Goal: Task Accomplishment & Management: Complete application form

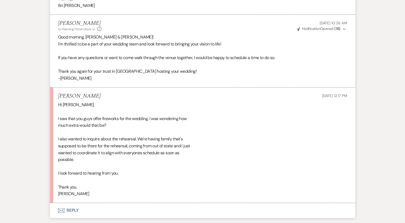
scroll to position [294, 0]
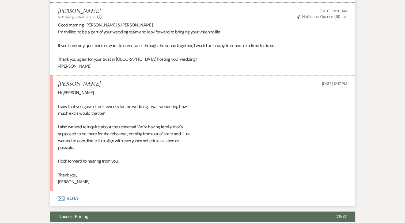
click at [70, 198] on button "Envelope Reply" at bounding box center [202, 198] width 305 height 15
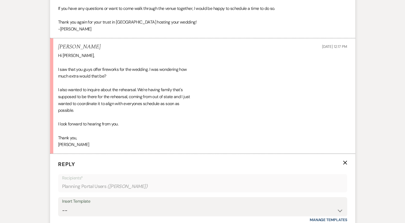
scroll to position [402, 0]
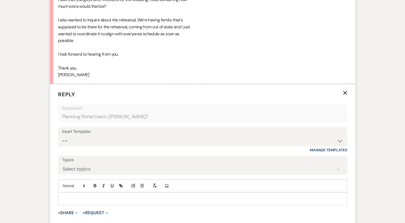
click at [82, 196] on p at bounding box center [202, 199] width 281 height 6
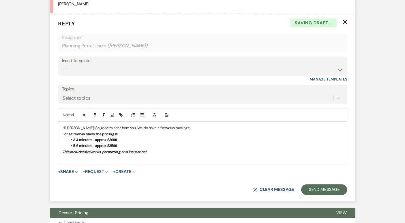
scroll to position [482, 0]
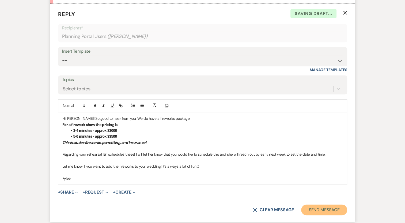
click at [326, 210] on button "Send Message" at bounding box center [324, 210] width 46 height 11
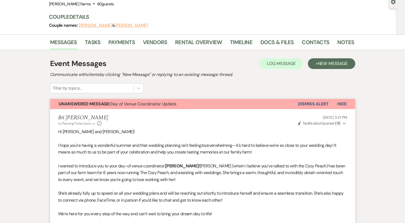
scroll to position [0, 0]
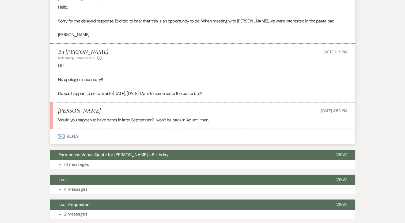
scroll to position [300, 0]
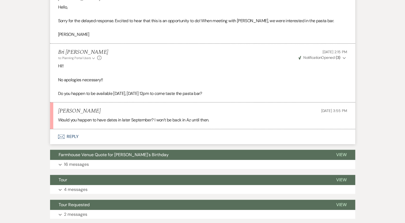
click at [75, 135] on button "Envelope Reply" at bounding box center [202, 136] width 305 height 15
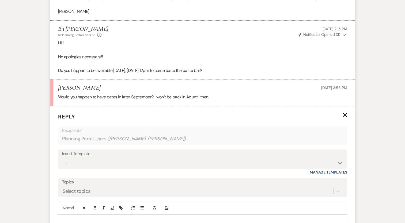
scroll to position [434, 0]
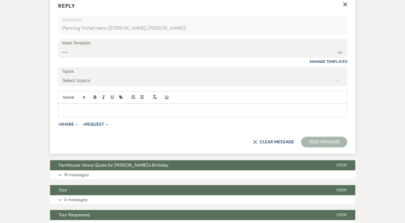
click at [89, 111] on p at bounding box center [202, 110] width 281 height 6
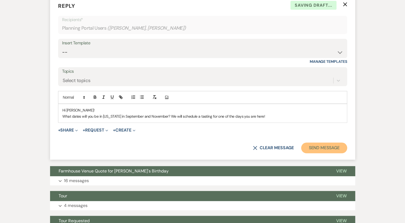
click at [319, 147] on button "Send Message" at bounding box center [324, 148] width 46 height 11
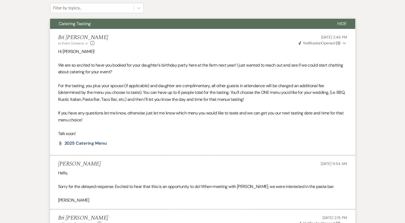
scroll to position [0, 0]
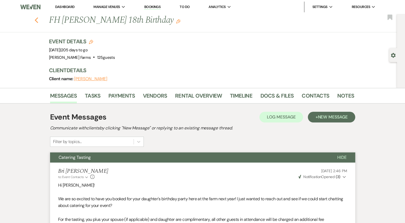
click at [37, 17] on icon "Previous" at bounding box center [37, 20] width 4 height 6
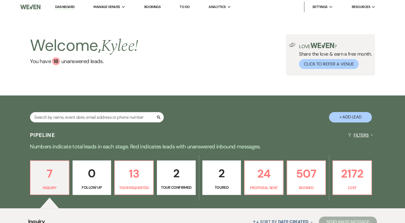
click at [355, 133] on button "Filters Expand" at bounding box center [360, 135] width 29 height 14
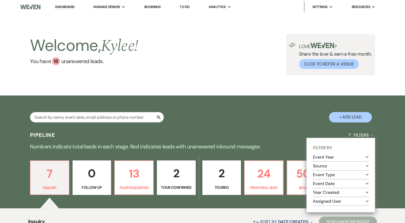
click at [344, 204] on section "Assigned User Expand" at bounding box center [341, 201] width 56 height 9
click at [343, 201] on button "Assigned User Expand" at bounding box center [341, 201] width 56 height 4
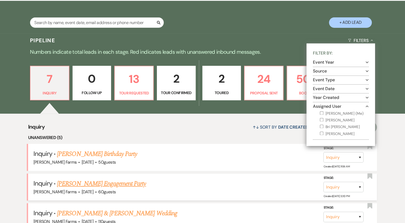
scroll to position [107, 0]
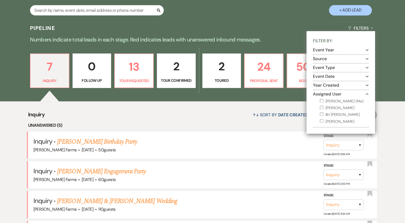
click at [323, 99] on input "Kylee Fox (Me)" at bounding box center [321, 100] width 3 height 3
checkbox input "true"
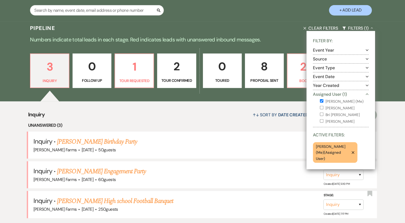
click at [14, 127] on div "Inquiry ↑↓ Sort By Date Created Expand Send Mass Message Unanswered (3) Inquiry…" at bounding box center [202, 180] width 405 height 158
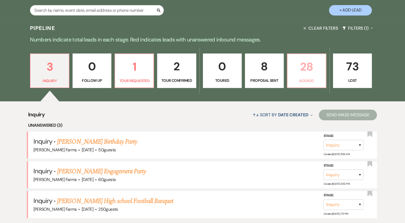
click at [304, 74] on p "28" at bounding box center [307, 67] width 32 height 18
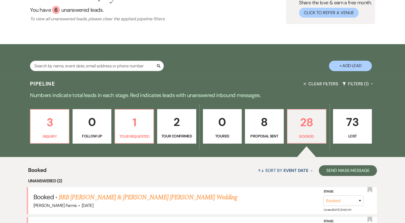
scroll to position [107, 0]
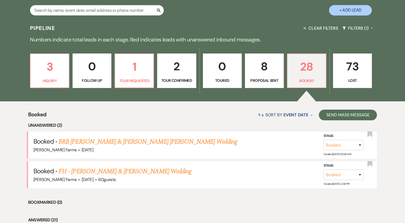
click at [132, 144] on link "BRB Grace Komenda & Cooper Schnepf's Wedding" at bounding box center [148, 142] width 179 height 10
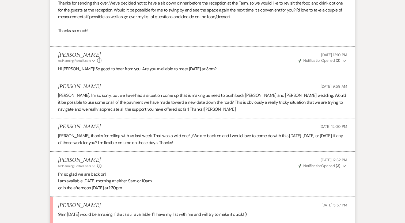
scroll to position [495, 0]
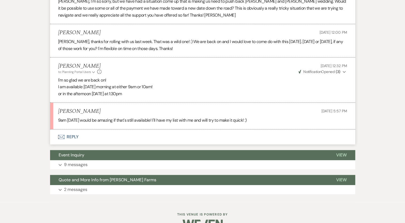
click at [71, 130] on button "Envelope Reply" at bounding box center [202, 137] width 305 height 15
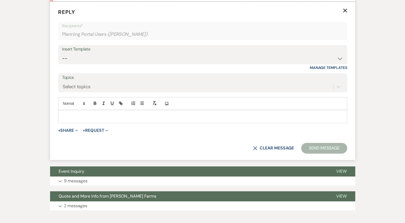
scroll to position [629, 0]
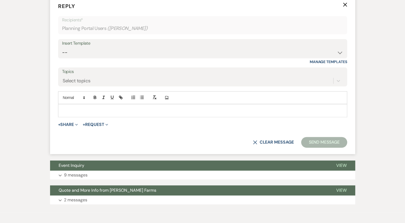
click at [78, 108] on p at bounding box center [202, 111] width 281 height 6
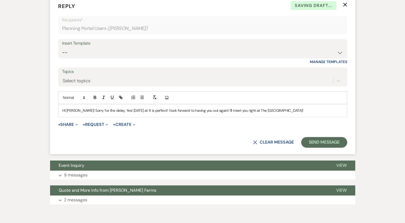
click at [233, 108] on p "HI Jenny! Sorry for the delay, Yes! sunday at 9 is perfect! I look forward to h…" at bounding box center [202, 111] width 281 height 6
click at [271, 108] on p "HI Jenny! Sorry for the delay, Yes! sunday at 9 is perfect! I look forward to h…" at bounding box center [202, 111] width 281 height 6
click at [333, 137] on button "Send Message" at bounding box center [324, 142] width 46 height 11
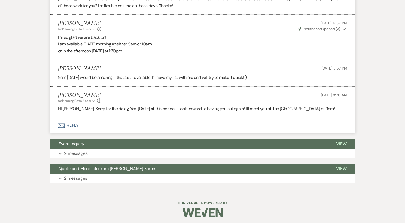
scroll to position [526, 0]
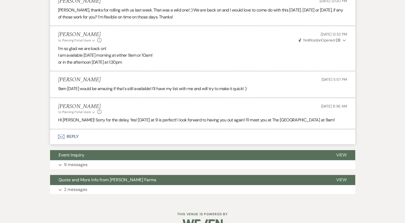
click at [87, 77] on h5 "Jenny Komenda" at bounding box center [79, 80] width 43 height 7
copy h5 "Komenda"
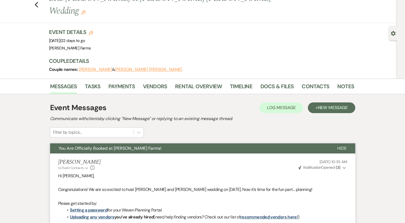
scroll to position [0, 0]
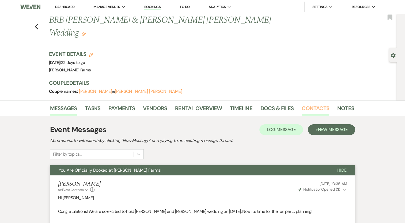
click at [315, 104] on link "Contacts" at bounding box center [316, 110] width 28 height 12
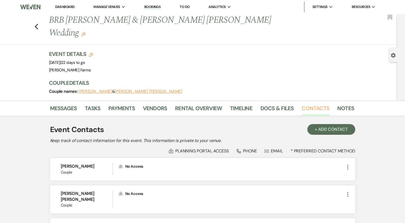
scroll to position [52, 0]
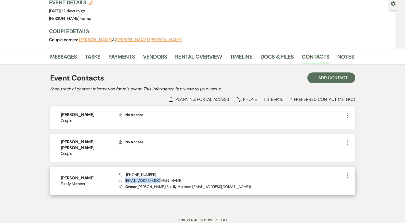
drag, startPoint x: 163, startPoint y: 161, endPoint x: 125, endPoint y: 161, distance: 38.0
click at [125, 178] on p "Envelope jkomenda@gmail.com" at bounding box center [231, 181] width 225 height 6
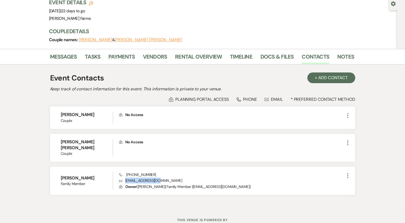
copy p "jkomenda@gmail.com"
click at [68, 52] on link "Messages" at bounding box center [63, 58] width 27 height 12
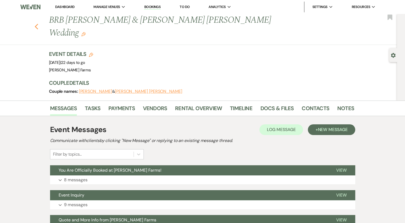
click at [37, 24] on icon "Previous" at bounding box center [37, 27] width 4 height 6
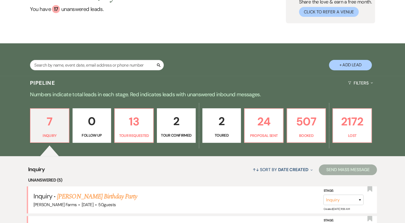
scroll to position [27, 0]
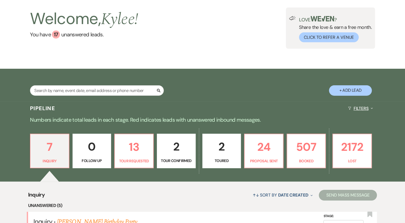
click at [363, 111] on button "Filters Expand" at bounding box center [360, 108] width 29 height 14
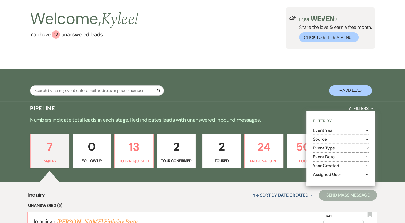
click at [353, 173] on button "Assigned User Expand" at bounding box center [341, 174] width 56 height 4
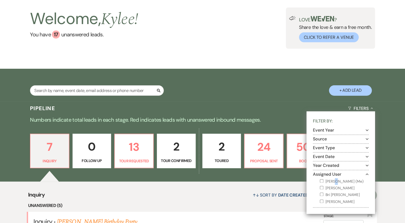
click at [335, 181] on label "Kylee Fox (Me)" at bounding box center [344, 181] width 49 height 7
click at [321, 179] on input "Kylee Fox (Me)" at bounding box center [321, 180] width 3 height 3
checkbox input "true"
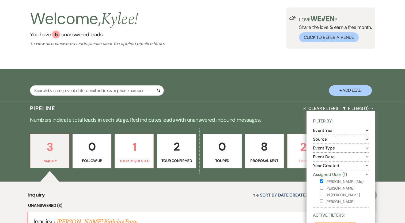
click at [255, 39] on div "Welcome, Kylee ! You have 5 unanswered lead s . To view all unanswered leads, p…" at bounding box center [203, 27] width 386 height 41
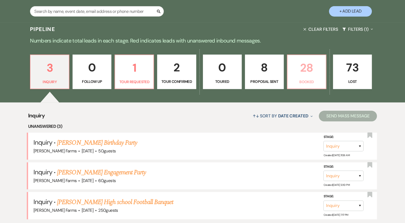
scroll to position [107, 0]
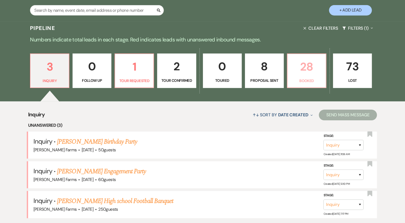
click at [303, 74] on p "28" at bounding box center [307, 67] width 32 height 18
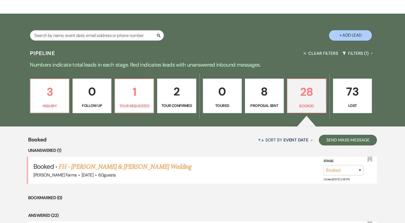
scroll to position [80, 0]
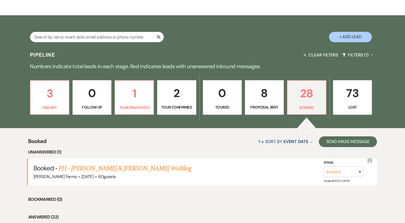
click at [260, 106] on p "Proposal Sent" at bounding box center [264, 107] width 32 height 6
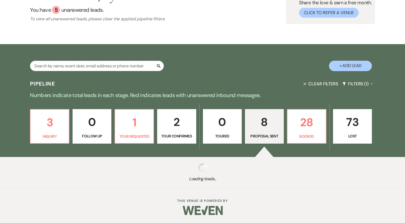
select select "6"
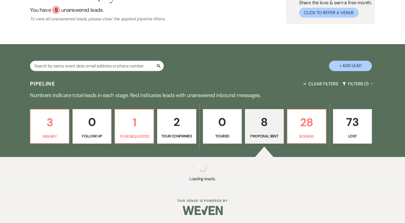
select select "6"
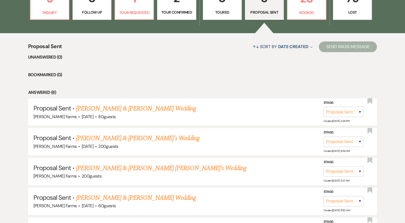
scroll to position [187, 0]
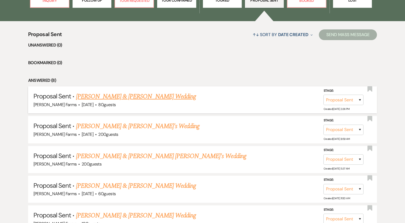
click at [184, 95] on link "Andre De Simone & Savannah Putman's Wedding" at bounding box center [136, 97] width 120 height 10
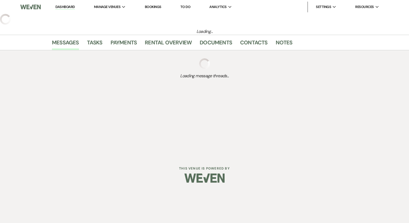
select select "6"
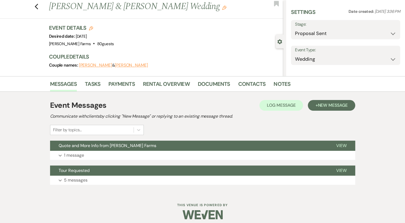
select select "5"
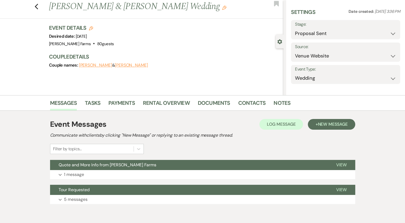
scroll to position [17, 0]
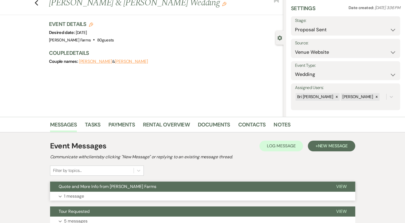
click at [73, 199] on p "1 message" at bounding box center [74, 196] width 20 height 7
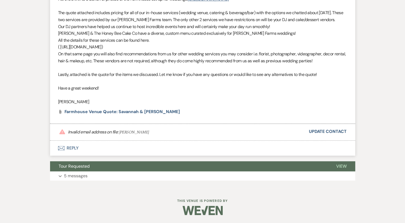
scroll to position [116, 0]
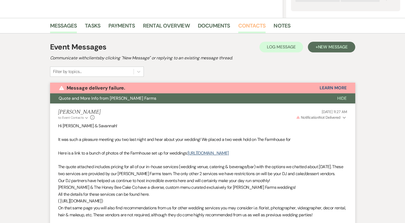
click at [243, 31] on link "Contacts" at bounding box center [252, 27] width 28 height 12
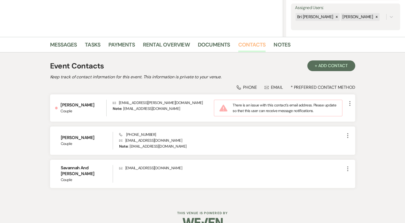
scroll to position [103, 0]
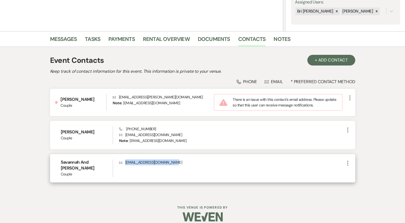
drag, startPoint x: 176, startPoint y: 163, endPoint x: 125, endPoint y: 161, distance: 50.6
click at [125, 161] on p "Envelope desimonewedding@icloud.com" at bounding box center [231, 163] width 225 height 6
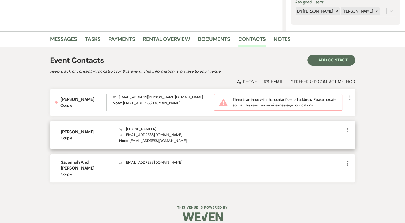
click at [167, 136] on p "Envelope sav.reed98@outlook.com" at bounding box center [231, 135] width 225 height 6
drag, startPoint x: 150, startPoint y: 136, endPoint x: 124, endPoint y: 134, distance: 25.2
click at [124, 134] on p "Envelope sav.reed98@outlook.com" at bounding box center [231, 135] width 225 height 6
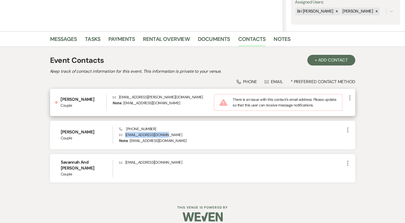
copy p "sav.reed98@outlook.com"
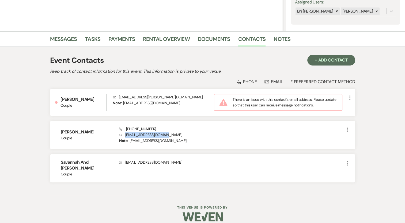
select select "6"
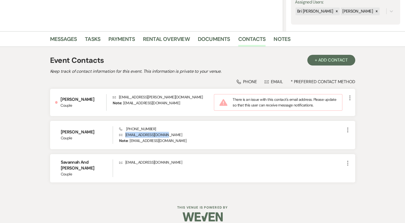
select select "6"
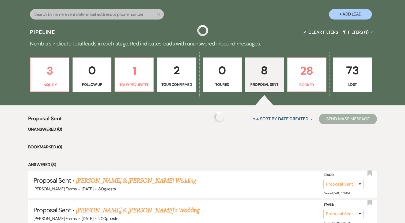
scroll to position [187, 0]
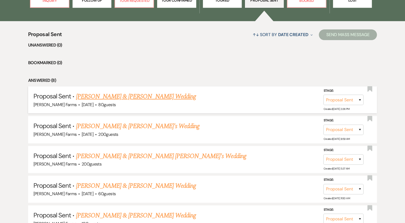
click at [162, 97] on link "Andre De Simone & Savannah Putman's Wedding" at bounding box center [136, 97] width 120 height 10
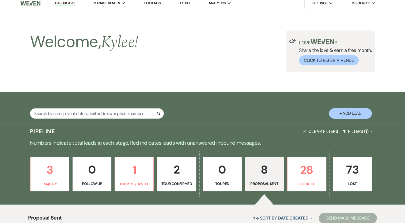
select select "6"
select select "5"
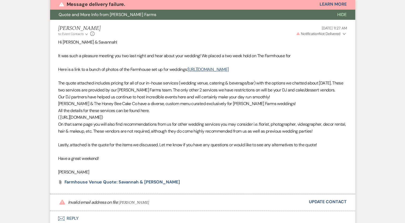
scroll to position [197, 0]
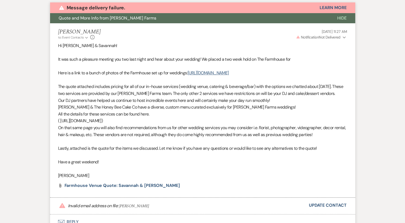
click at [343, 37] on use "button" at bounding box center [344, 38] width 3 height 2
click at [329, 47] on p "Warning Invalid Email" at bounding box center [316, 48] width 25 height 6
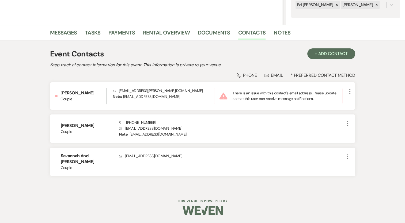
scroll to position [103, 0]
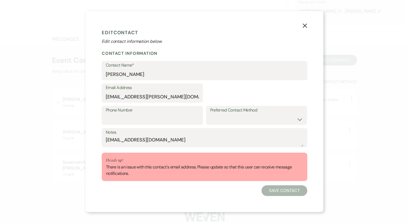
select select "1"
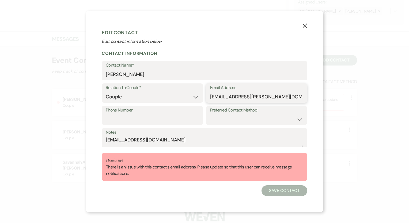
drag, startPoint x: 274, startPoint y: 96, endPoint x: 207, endPoint y: 99, distance: 67.5
click at [207, 99] on div "Email Address ad.desimone@icould.com" at bounding box center [256, 93] width 101 height 19
paste input "sav.reed98@outlook"
click at [266, 93] on input "sav.reed98@outlook.com" at bounding box center [256, 97] width 93 height 10
type input "sav.reed98@outlook.com"
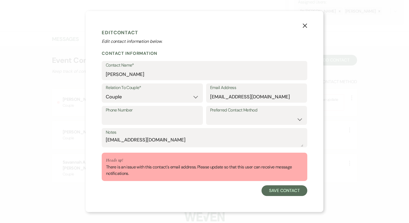
drag, startPoint x: 375, startPoint y: 115, endPoint x: 372, endPoint y: 117, distance: 3.4
click at [374, 115] on div "X Edit Contact Edit contact information below. Contact Information Contact Name…" at bounding box center [204, 111] width 409 height 223
click at [290, 186] on button "Save Contact" at bounding box center [285, 191] width 46 height 11
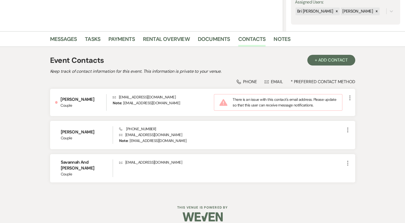
scroll to position [99, 0]
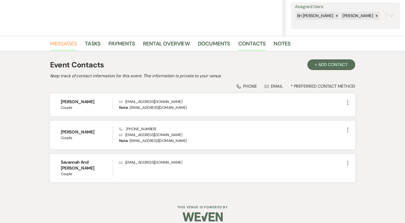
click at [72, 42] on link "Messages" at bounding box center [63, 45] width 27 height 12
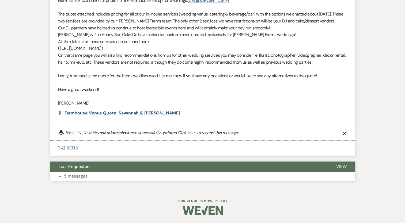
scroll to position [276, 0]
click at [72, 149] on button "Envelope Reply" at bounding box center [202, 148] width 305 height 15
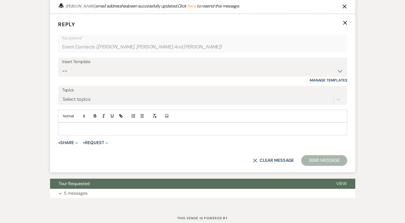
scroll to position [420, 0]
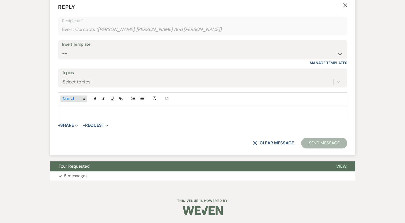
click at [84, 111] on p at bounding box center [202, 112] width 281 height 6
click at [85, 114] on p at bounding box center [202, 112] width 281 height 6
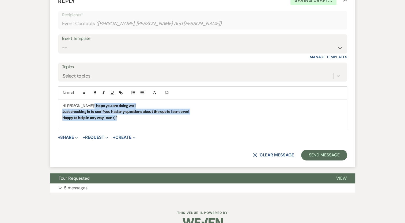
drag, startPoint x: 124, startPoint y: 126, endPoint x: 83, endPoint y: 108, distance: 45.5
click at [83, 108] on div "Hi Savannah! I hope you are doing well Just checking in to see if you had any q…" at bounding box center [202, 115] width 289 height 31
click at [92, 96] on button "button" at bounding box center [94, 92] width 7 height 6
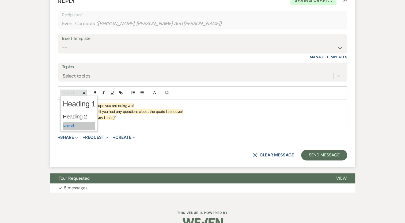
click at [84, 94] on polygon at bounding box center [84, 93] width 1 height 1
drag, startPoint x: 157, startPoint y: 128, endPoint x: 155, endPoint y: 125, distance: 3.6
click at [157, 127] on p at bounding box center [202, 124] width 281 height 6
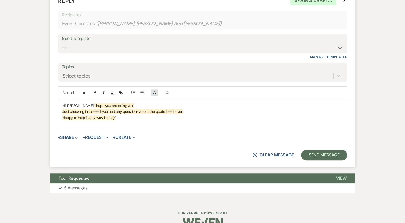
click at [156, 95] on icon "button" at bounding box center [154, 92] width 5 height 5
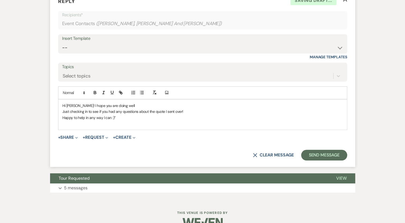
click at [117, 121] on p "Happy to help in any way I can :)”" at bounding box center [202, 118] width 281 height 6
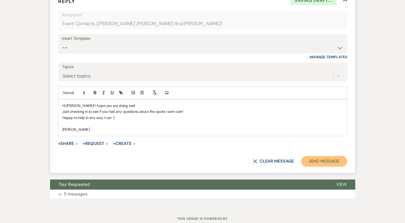
click at [334, 167] on button "Send Message" at bounding box center [324, 161] width 46 height 11
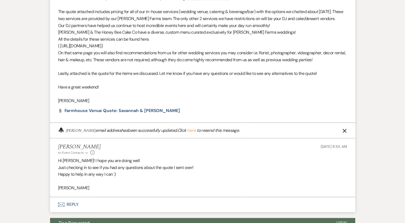
scroll to position [174, 0]
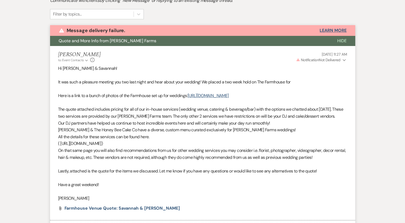
click at [336, 29] on button "Learn More" at bounding box center [333, 30] width 27 height 4
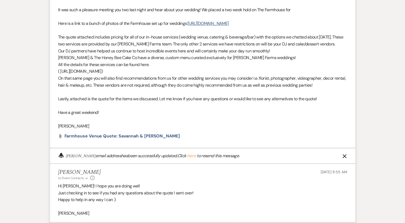
scroll to position [306, 0]
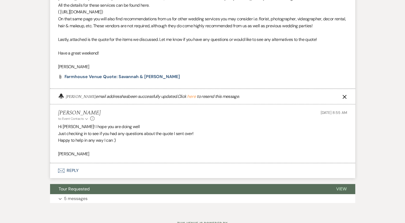
click at [344, 99] on use "button" at bounding box center [344, 97] width 4 height 4
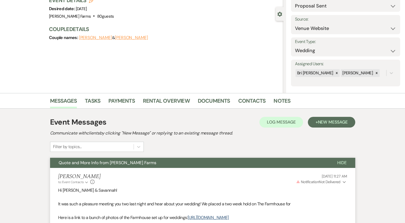
scroll to position [0, 0]
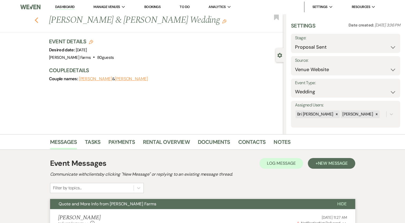
click at [39, 20] on icon "Previous" at bounding box center [37, 20] width 4 height 6
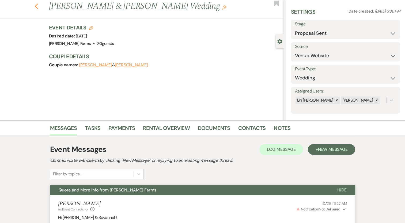
click at [39, 5] on icon "Previous" at bounding box center [37, 6] width 4 height 6
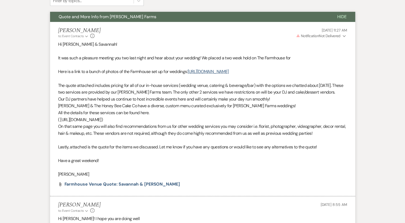
select select "6"
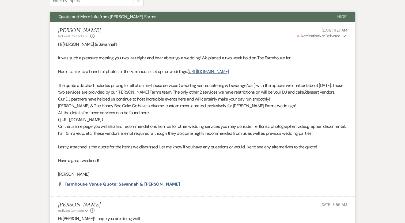
select select "6"
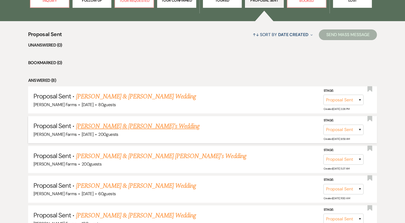
click at [124, 126] on link "Brody & Patricia's Wedding" at bounding box center [138, 127] width 124 height 10
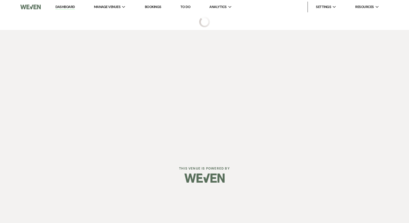
select select "6"
select select "5"
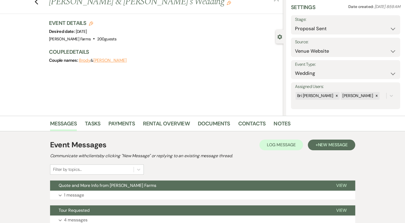
scroll to position [62, 0]
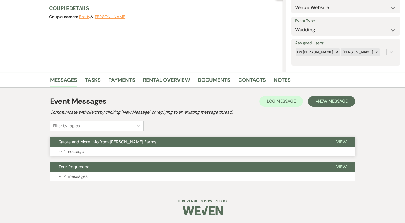
click at [72, 153] on p "1 message" at bounding box center [74, 151] width 20 height 7
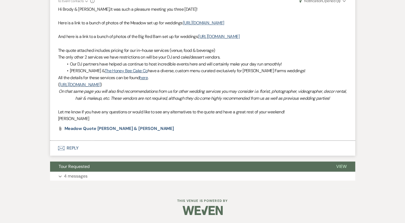
scroll to position [236, 0]
click at [74, 149] on button "Envelope Reply" at bounding box center [202, 148] width 305 height 15
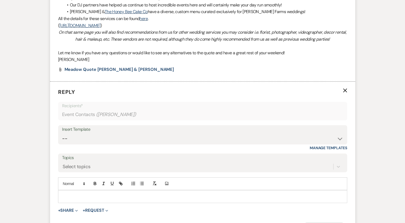
scroll to position [369, 0]
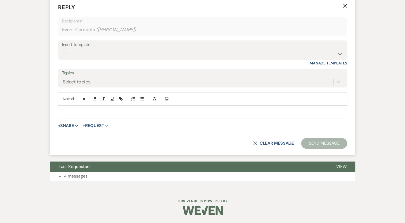
click at [86, 115] on p at bounding box center [202, 112] width 281 height 6
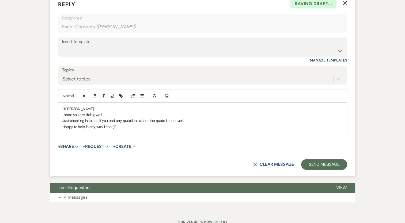
click at [78, 118] on p "I hope you are doing well" at bounding box center [202, 115] width 281 height 6
drag, startPoint x: 125, startPoint y: 148, endPoint x: 103, endPoint y: 152, distance: 22.7
click at [125, 136] on p at bounding box center [202, 133] width 281 height 6
click at [121, 130] on p "Happy to help in any way I can :)”" at bounding box center [202, 127] width 281 height 6
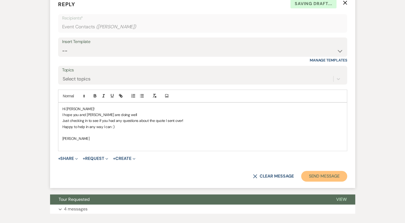
click at [329, 182] on button "Send Message" at bounding box center [324, 176] width 46 height 11
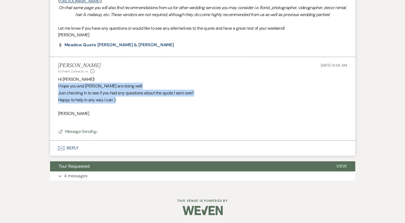
scroll to position [308, 0]
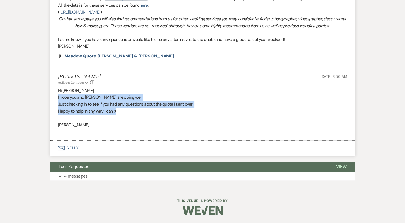
drag, startPoint x: 118, startPoint y: 101, endPoint x: 57, endPoint y: 97, distance: 61.2
click at [57, 97] on li "Kylee Fox to: Event Contacts Expand Info Aug 21, 2025, 8:56 AM Hi Patricia! I h…" at bounding box center [202, 104] width 305 height 73
copy div "I hope you and Brody are doing well Just checking in to see if you had any ques…"
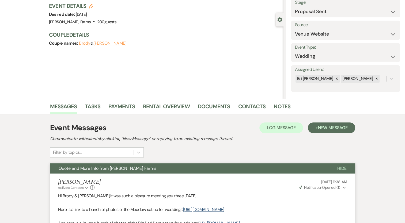
scroll to position [0, 0]
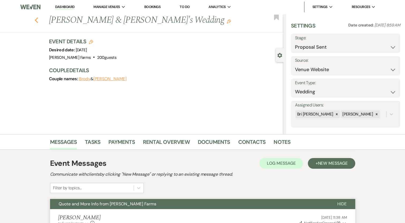
click at [36, 22] on icon "Previous" at bounding box center [37, 20] width 4 height 6
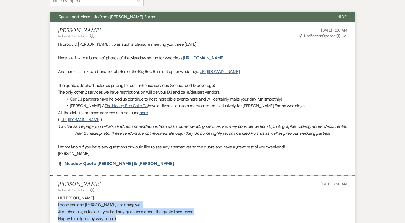
select select "6"
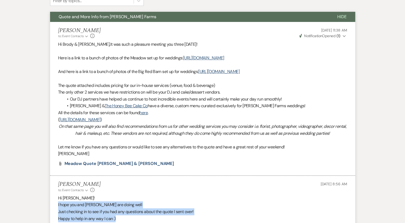
select select "6"
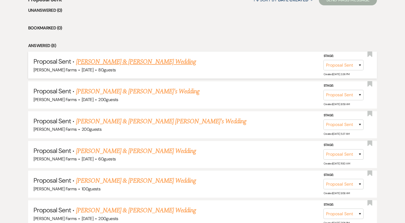
scroll to position [268, 0]
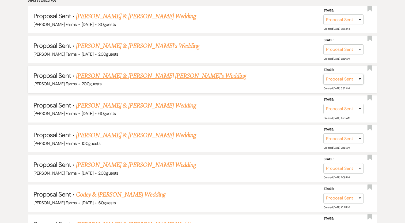
click at [353, 82] on select "Inquiry Follow Up Tour Requested Tour Confirmed Toured Proposal Sent Booked Lost" at bounding box center [343, 79] width 40 height 10
select select "7"
click at [323, 74] on select "Inquiry Follow Up Tour Requested Tour Confirmed Toured Proposal Sent Booked Lost" at bounding box center [343, 79] width 40 height 10
click at [352, 77] on button "Save" at bounding box center [352, 79] width 27 height 11
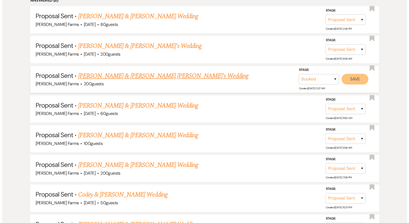
scroll to position [268, 0]
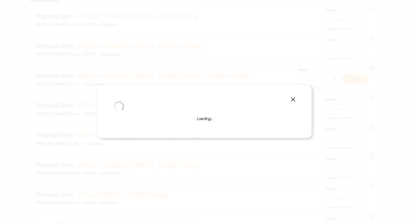
select select "1"
select select "674"
select select "false"
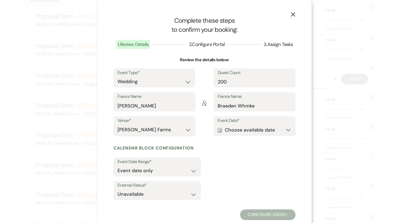
click at [203, 132] on span at bounding box center [204, 128] width 18 height 25
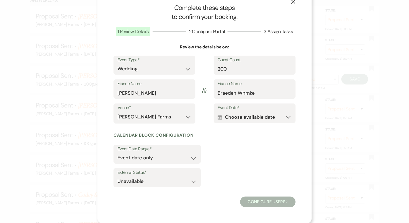
drag, startPoint x: 265, startPoint y: 197, endPoint x: 266, endPoint y: 188, distance: 8.9
click at [265, 192] on form "Event Type* Wedding Anniversary Party Baby Shower Bachelorette / Bachelor Party…" at bounding box center [205, 132] width 182 height 152
click at [260, 117] on button "Calendar Choose available date Expand" at bounding box center [255, 117] width 74 height 11
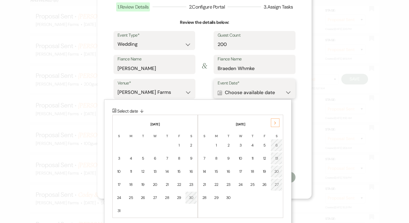
scroll to position [39, 0]
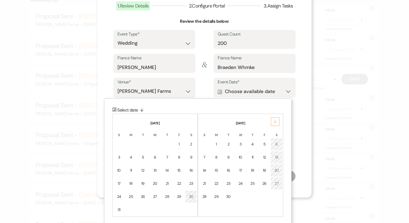
click at [275, 158] on div "13" at bounding box center [276, 158] width 5 height 6
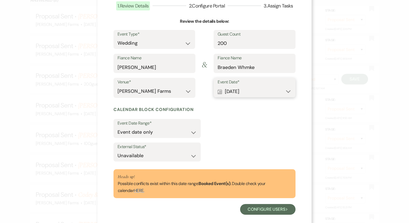
click at [266, 90] on button "Calendar Sep 13, 2025 Expand" at bounding box center [255, 91] width 74 height 11
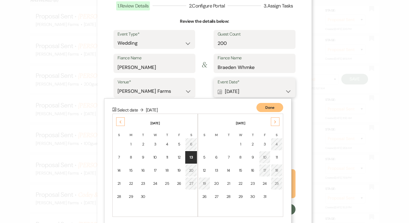
scroll to position [46, 0]
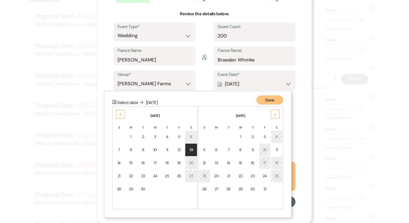
click at [180, 174] on td "26" at bounding box center [179, 176] width 12 height 13
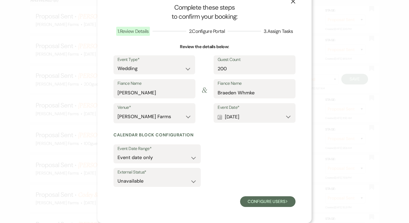
scroll to position [13, 0]
click at [258, 202] on button "Configure users Next" at bounding box center [267, 202] width 55 height 11
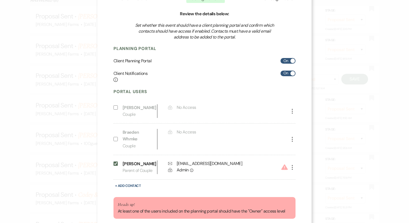
scroll to position [81, 0]
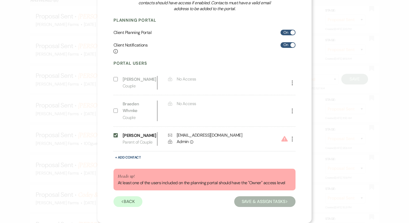
click at [289, 136] on icon "More" at bounding box center [292, 139] width 6 height 6
click at [300, 149] on button "Pencil Edit" at bounding box center [301, 149] width 25 height 9
select select "3"
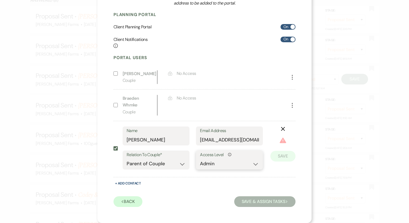
click at [211, 164] on select "No Access Owner Admin Supporter Financier" at bounding box center [229, 164] width 59 height 10
select select "6"
click at [200, 159] on select "No Access Owner Admin Supporter Financier" at bounding box center [229, 164] width 59 height 10
click at [191, 185] on div "+ Add Contact" at bounding box center [205, 183] width 182 height 7
click at [276, 149] on button "Save" at bounding box center [282, 148] width 25 height 11
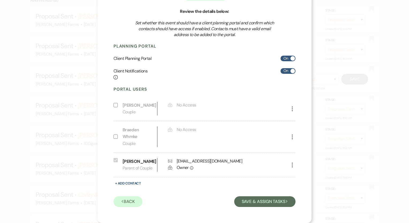
scroll to position [55, 0]
click at [256, 201] on button "Save & Assign Tasks Next" at bounding box center [264, 202] width 61 height 11
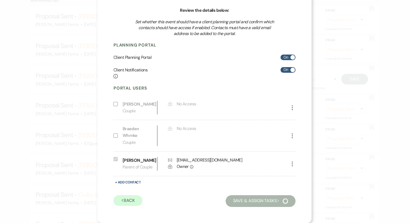
scroll to position [0, 0]
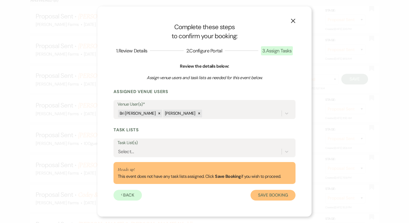
click at [271, 193] on button "Save Booking" at bounding box center [273, 195] width 45 height 11
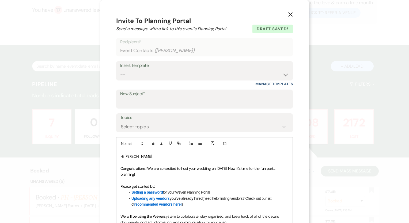
click at [290, 14] on icon "X" at bounding box center [290, 14] width 5 height 5
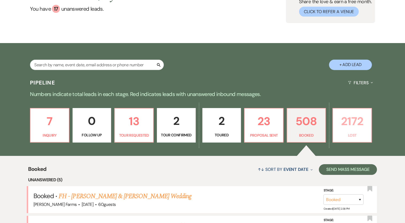
scroll to position [51, 0]
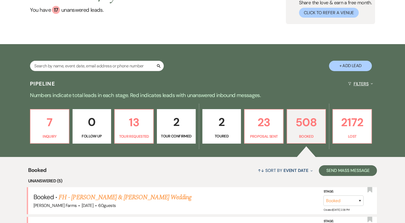
click at [363, 81] on button "Filters Expand" at bounding box center [360, 84] width 29 height 14
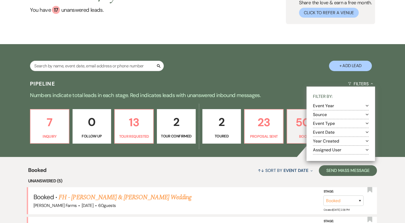
click at [332, 153] on section "Assigned User Expand" at bounding box center [341, 150] width 56 height 9
